Goal: Information Seeking & Learning: Learn about a topic

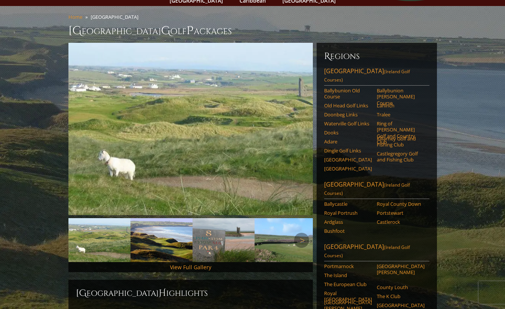
scroll to position [50, 0]
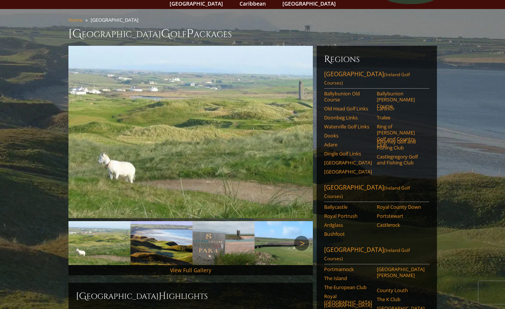
click at [302, 236] on link "Next" at bounding box center [301, 243] width 15 height 15
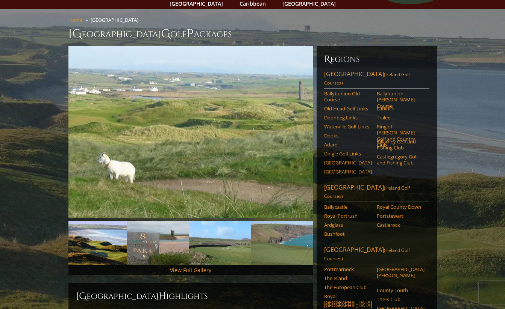
click at [121, 227] on img at bounding box center [96, 243] width 62 height 44
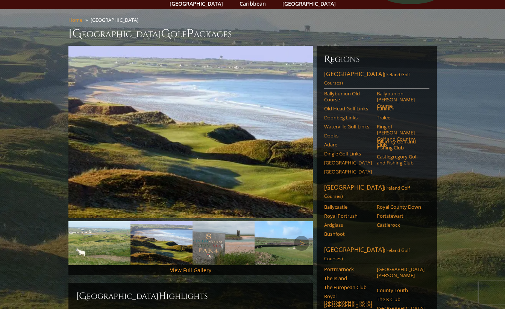
click at [205, 232] on img at bounding box center [224, 243] width 62 height 44
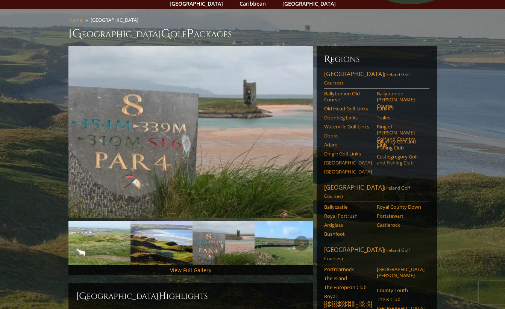
click at [224, 231] on img at bounding box center [224, 243] width 62 height 44
click at [238, 232] on img at bounding box center [224, 243] width 62 height 44
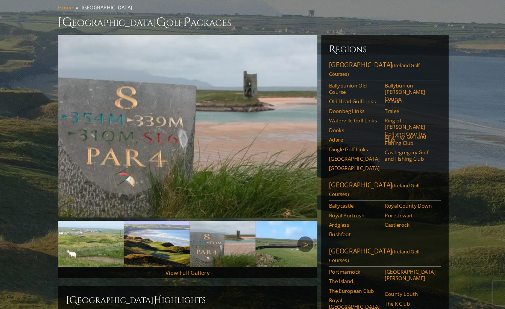
click at [294, 239] on link "Next" at bounding box center [301, 246] width 15 height 15
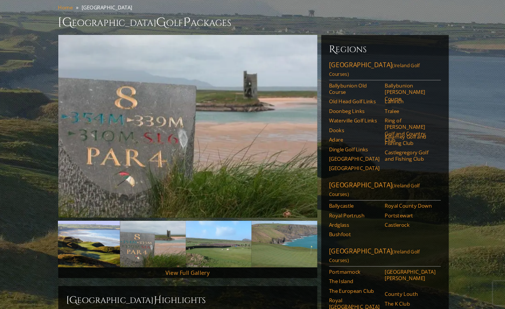
click at [294, 239] on link "Next" at bounding box center [301, 246] width 15 height 15
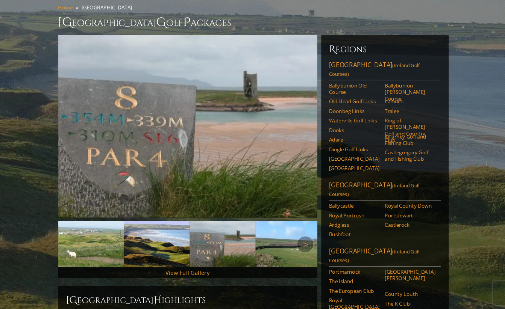
click at [225, 226] on img at bounding box center [224, 246] width 62 height 44
click at [231, 228] on img at bounding box center [224, 246] width 62 height 44
click at [261, 232] on img at bounding box center [286, 246] width 62 height 44
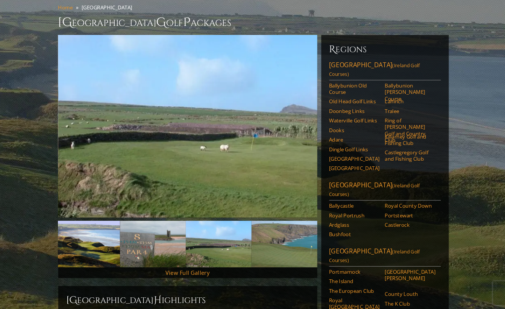
click at [264, 224] on img at bounding box center [282, 246] width 62 height 44
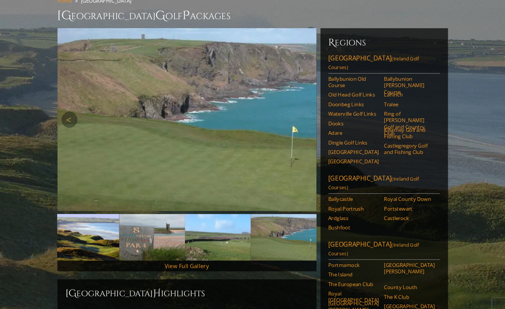
scroll to position [68, 0]
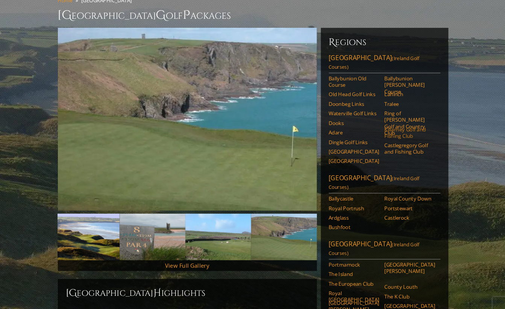
click at [377, 120] on link "Killarney Golf and Fishing Club" at bounding box center [401, 126] width 48 height 12
